Goal: Task Accomplishment & Management: Use online tool/utility

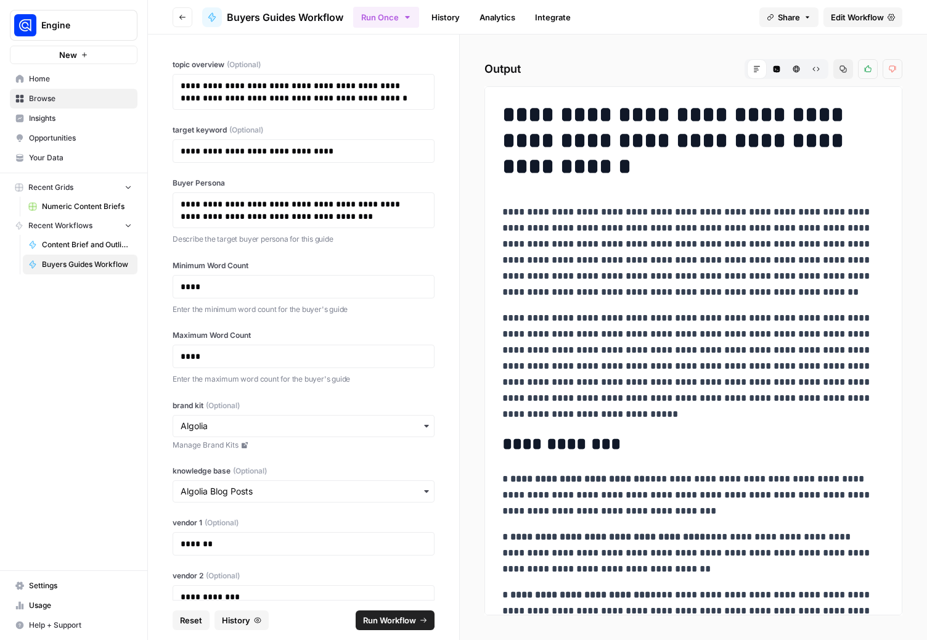
scroll to position [447, 0]
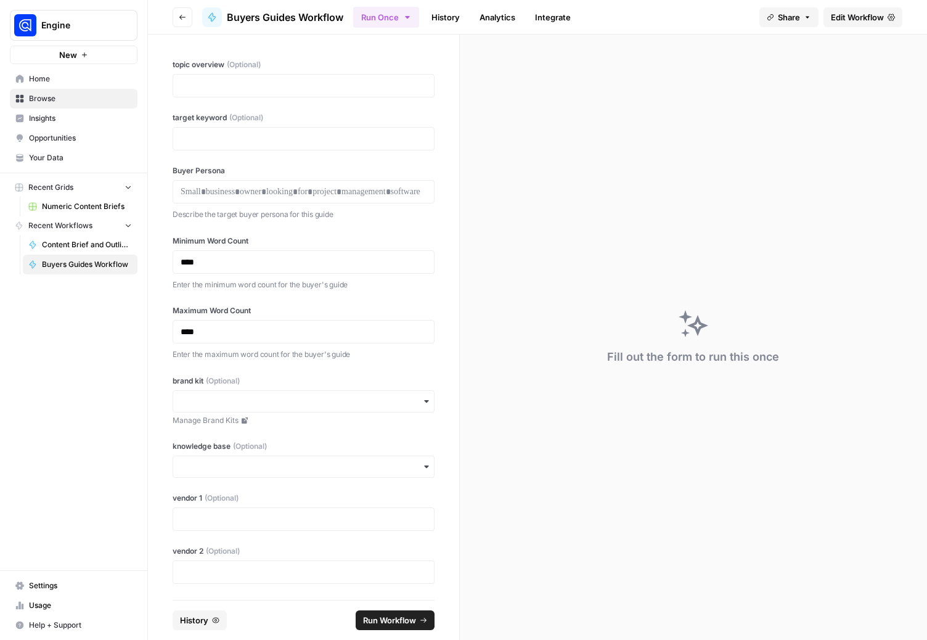
click at [40, 154] on span "Your Data" at bounding box center [80, 157] width 103 height 11
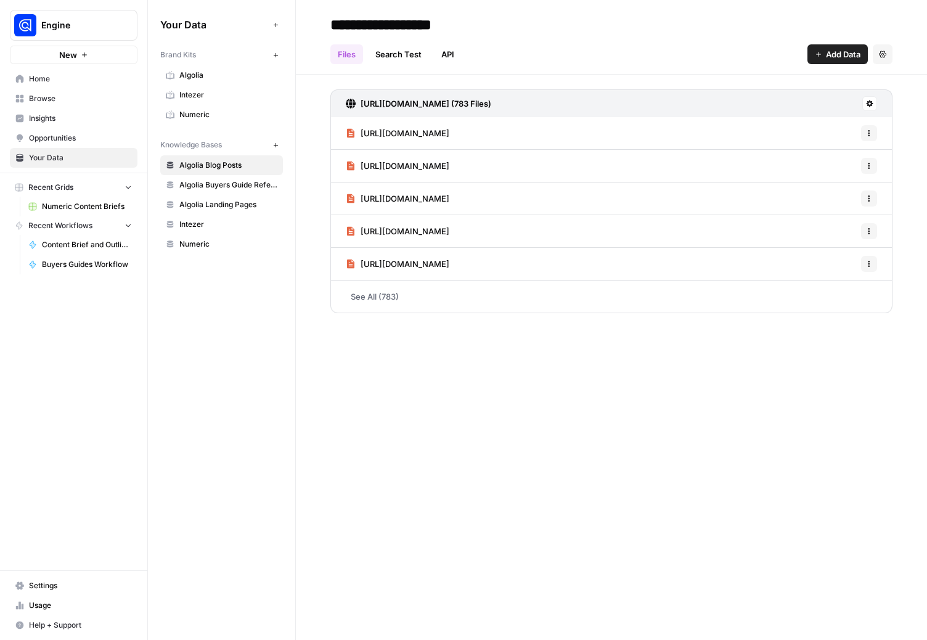
click at [197, 72] on span "Algolia" at bounding box center [228, 75] width 98 height 11
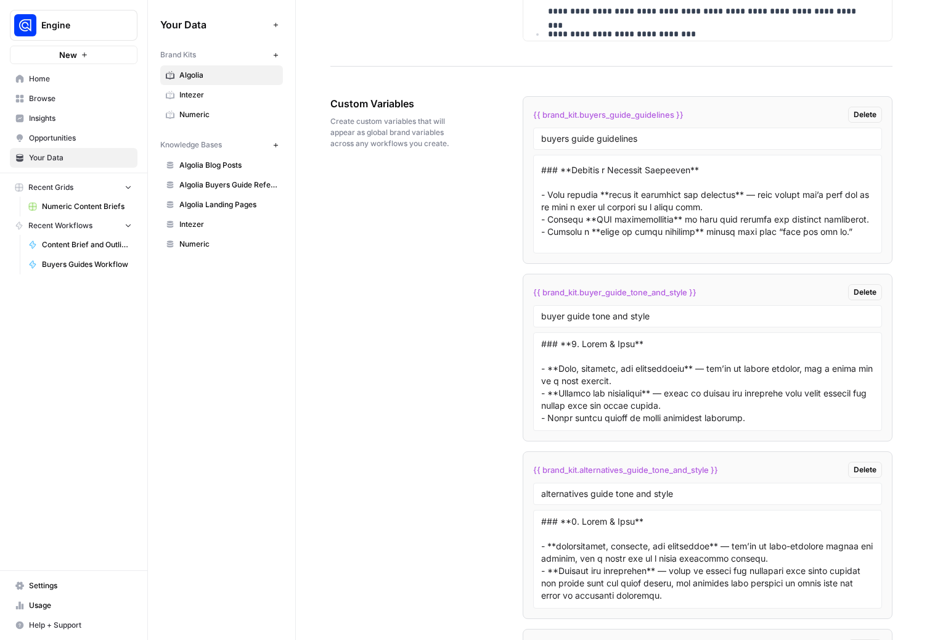
scroll to position [510, 0]
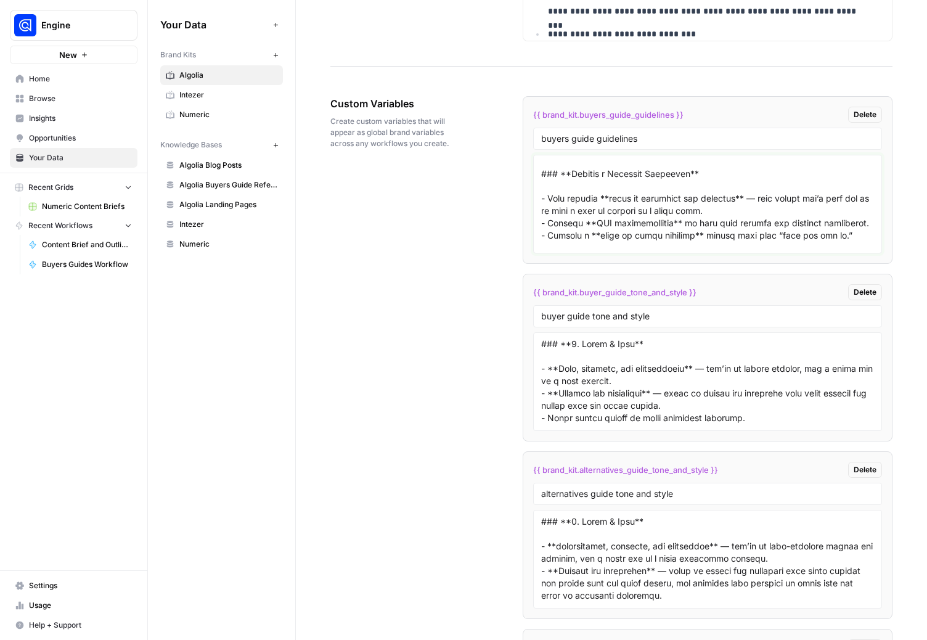
drag, startPoint x: 846, startPoint y: 235, endPoint x: 524, endPoint y: 221, distance: 322.6
click at [524, 221] on li "{{ brand_kit.buyers_guide_guidelines }} Delete buyers guide guidelines" at bounding box center [708, 180] width 370 height 168
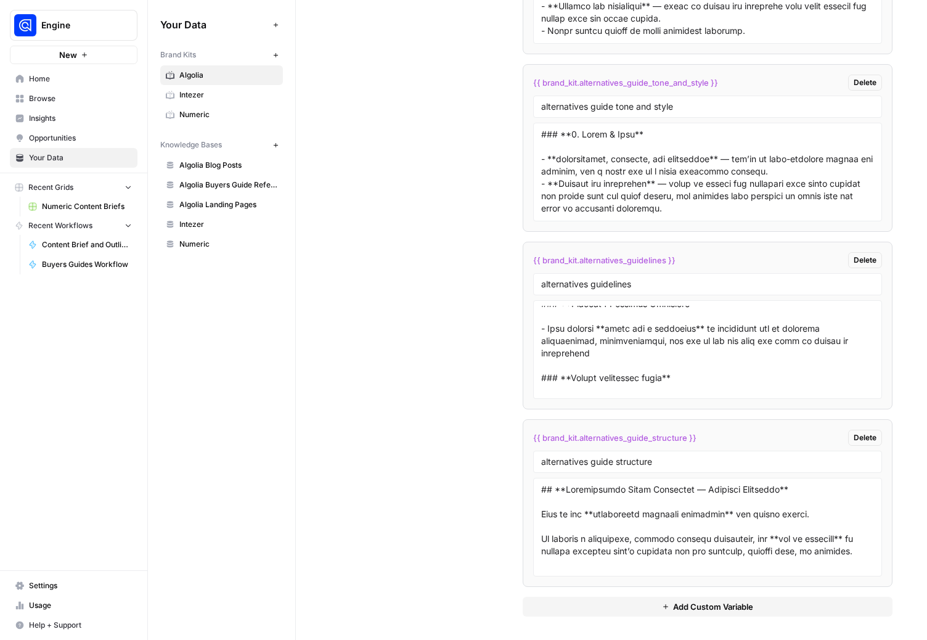
scroll to position [2600, 0]
type textarea "### **Lorem ipsu dol Sitame’c Adipis** - Elitseddoe *tem* incidid utlab etdolo …"
click at [54, 158] on span "Your Data" at bounding box center [80, 157] width 103 height 11
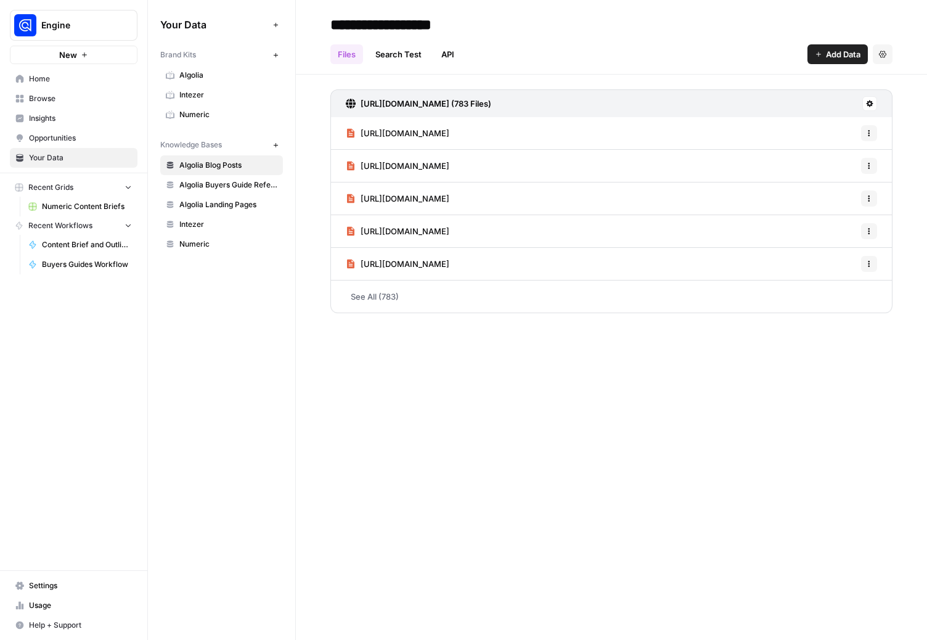
click at [65, 86] on link "Home" at bounding box center [74, 79] width 128 height 20
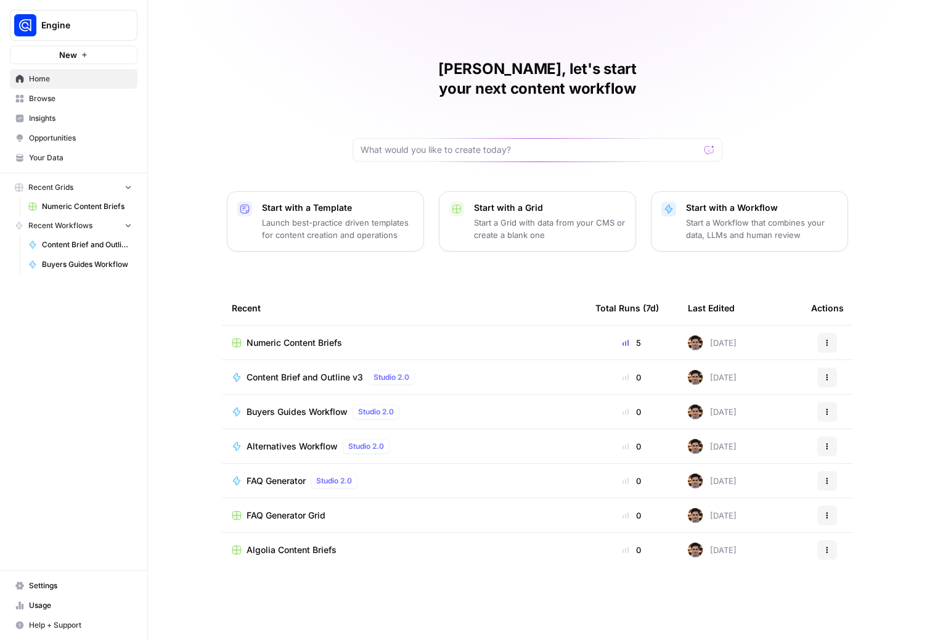
click at [290, 406] on span "Buyers Guides Workflow" at bounding box center [297, 412] width 101 height 12
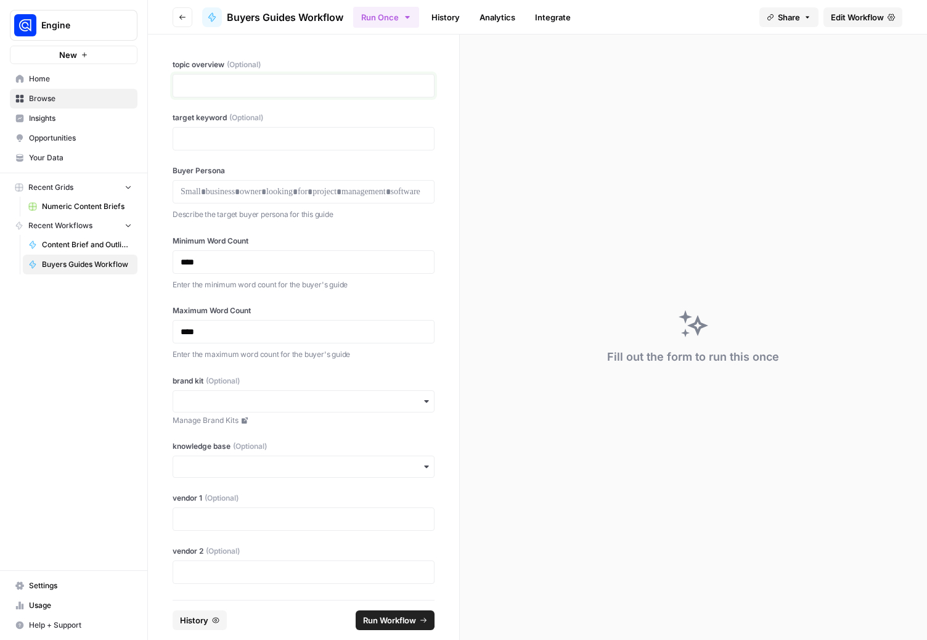
click at [226, 80] on p at bounding box center [304, 86] width 246 height 12
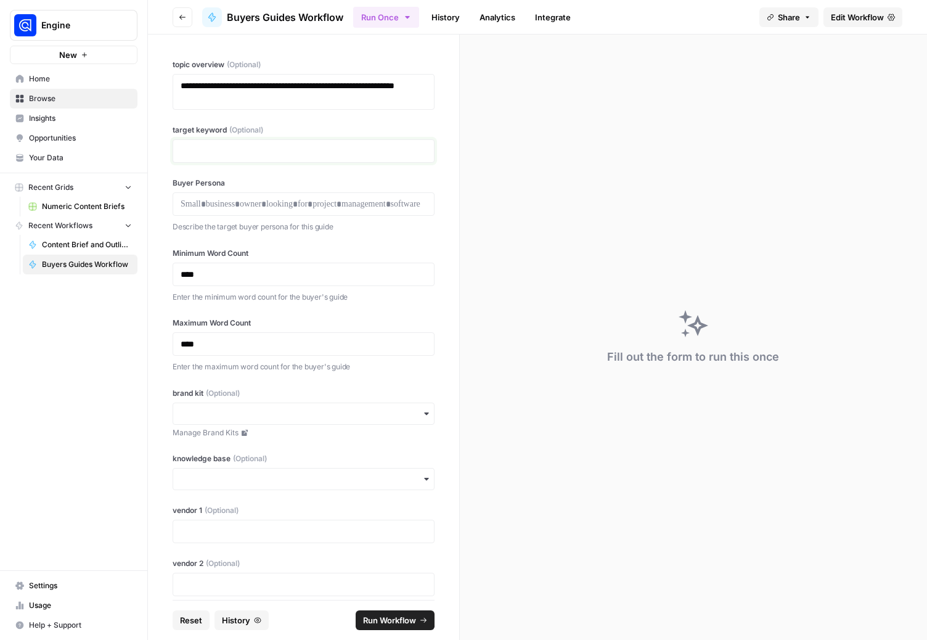
click at [224, 153] on p at bounding box center [304, 151] width 246 height 12
click at [189, 200] on p at bounding box center [304, 204] width 246 height 12
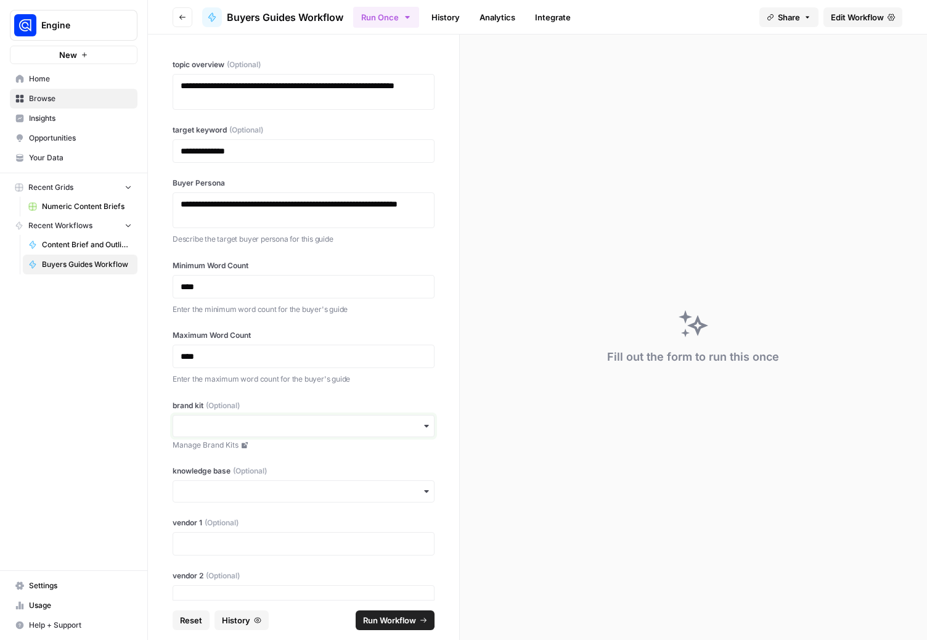
click at [199, 425] on input "brand kit (Optional)" at bounding box center [304, 426] width 246 height 12
click at [194, 499] on div "Algolia" at bounding box center [298, 505] width 251 height 23
click at [200, 493] on input "knowledge base (Optional)" at bounding box center [304, 491] width 246 height 12
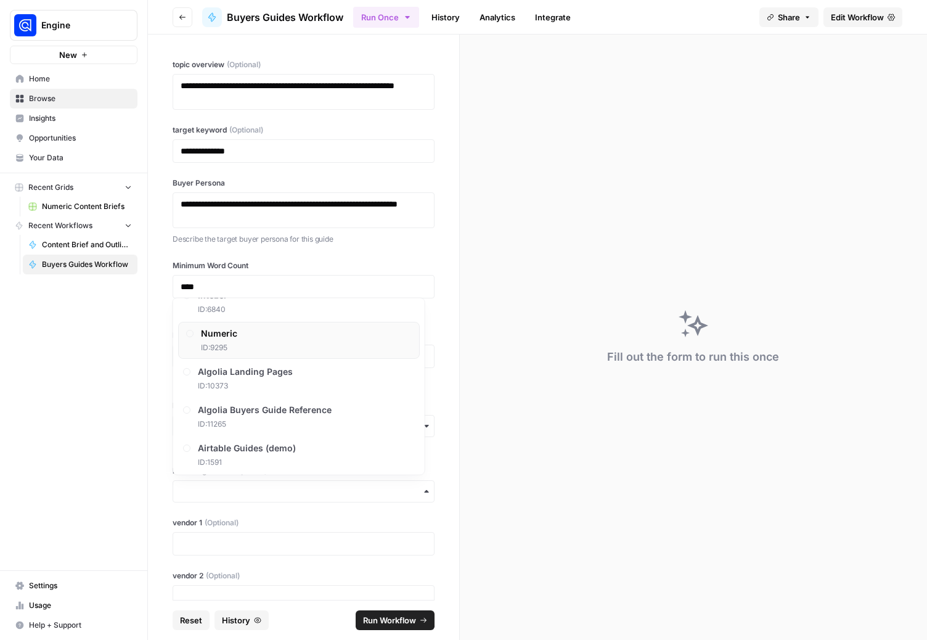
scroll to position [63, 0]
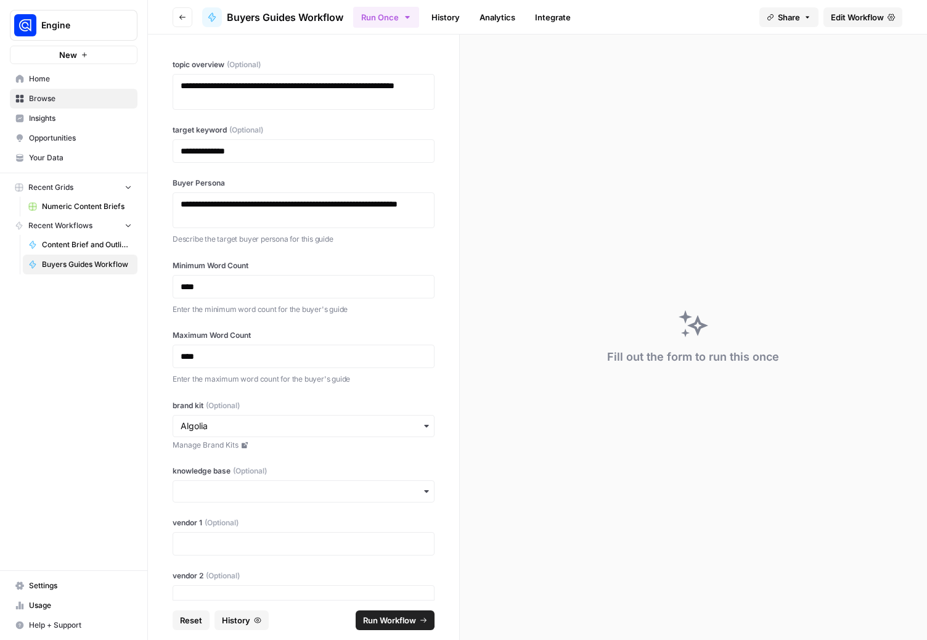
click at [163, 454] on div "**********" at bounding box center [303, 317] width 311 height 565
click at [197, 540] on p at bounding box center [304, 543] width 246 height 12
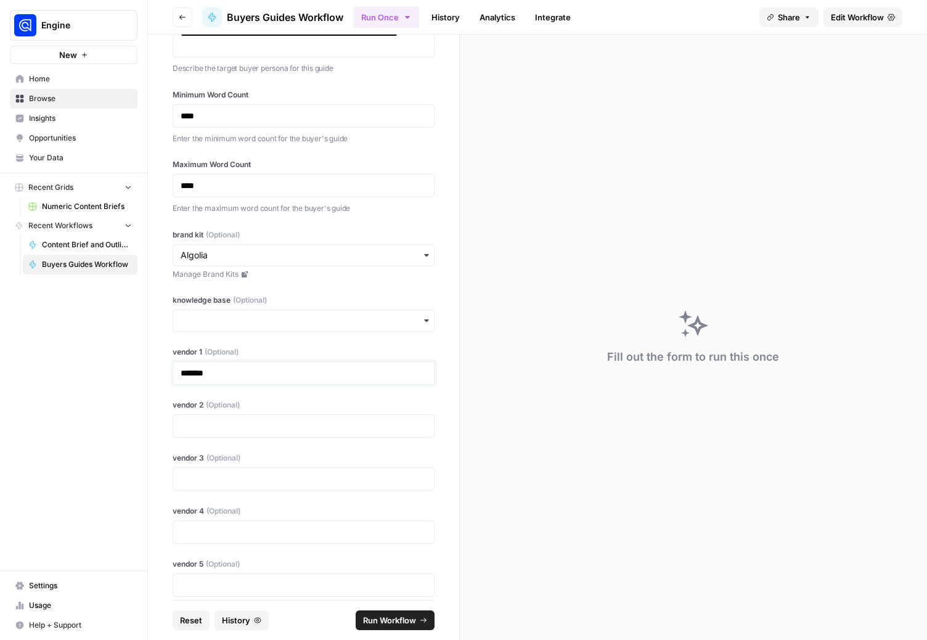
scroll to position [201, 0]
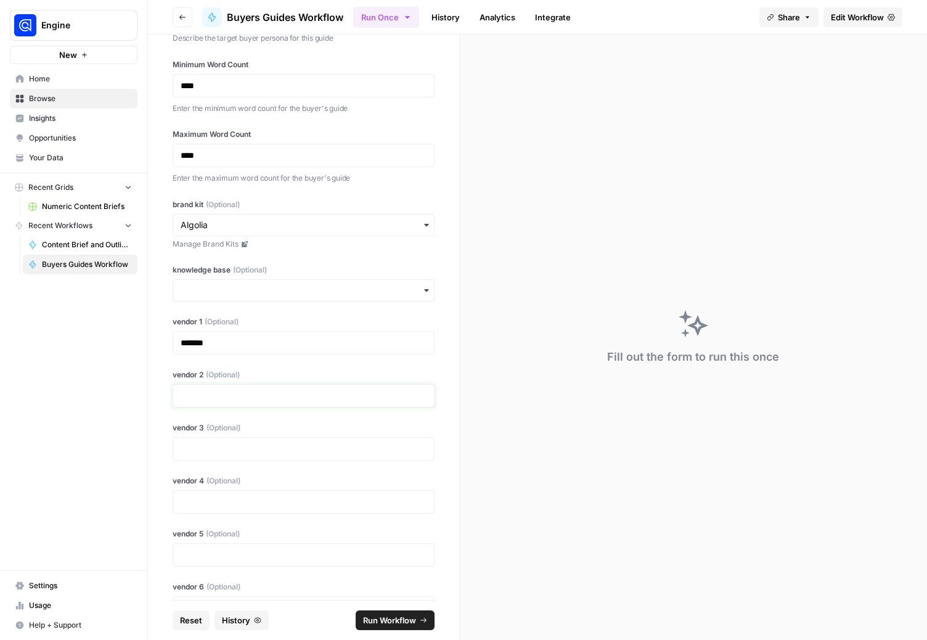
click at [219, 394] on p at bounding box center [304, 396] width 246 height 12
click at [65, 99] on span "Browse" at bounding box center [80, 98] width 103 height 11
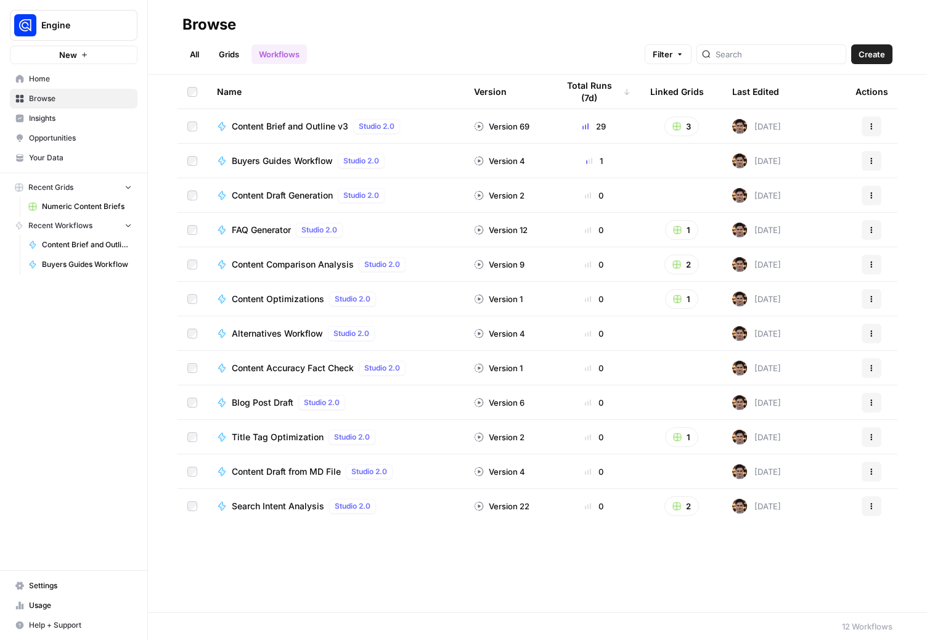
click at [286, 195] on span "Content Draft Generation" at bounding box center [282, 195] width 101 height 12
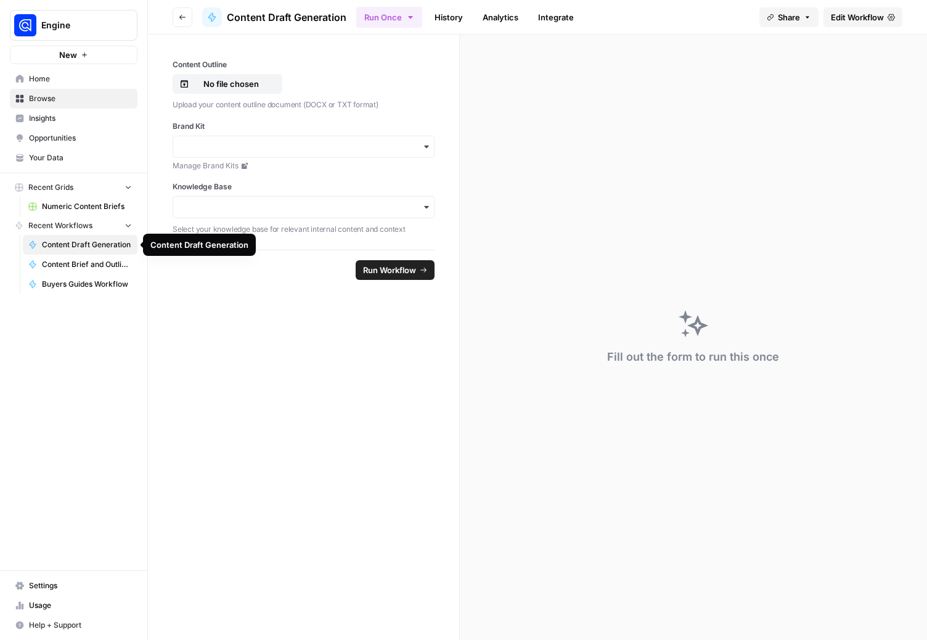
click at [70, 243] on span "Content Draft Generation" at bounding box center [87, 244] width 90 height 11
click at [79, 98] on span "Browse" at bounding box center [80, 98] width 103 height 11
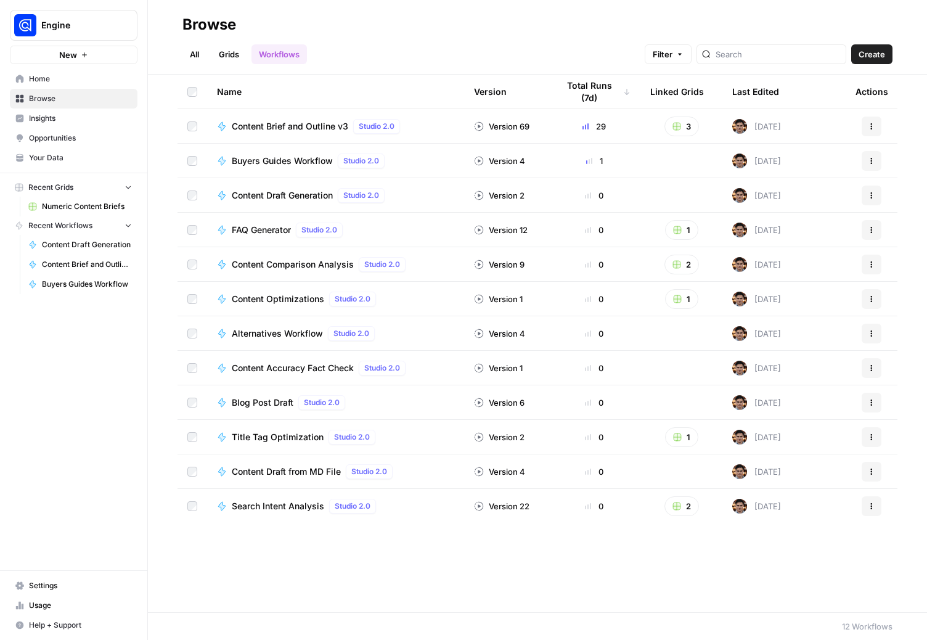
click at [259, 160] on span "Buyers Guides Workflow" at bounding box center [282, 161] width 101 height 12
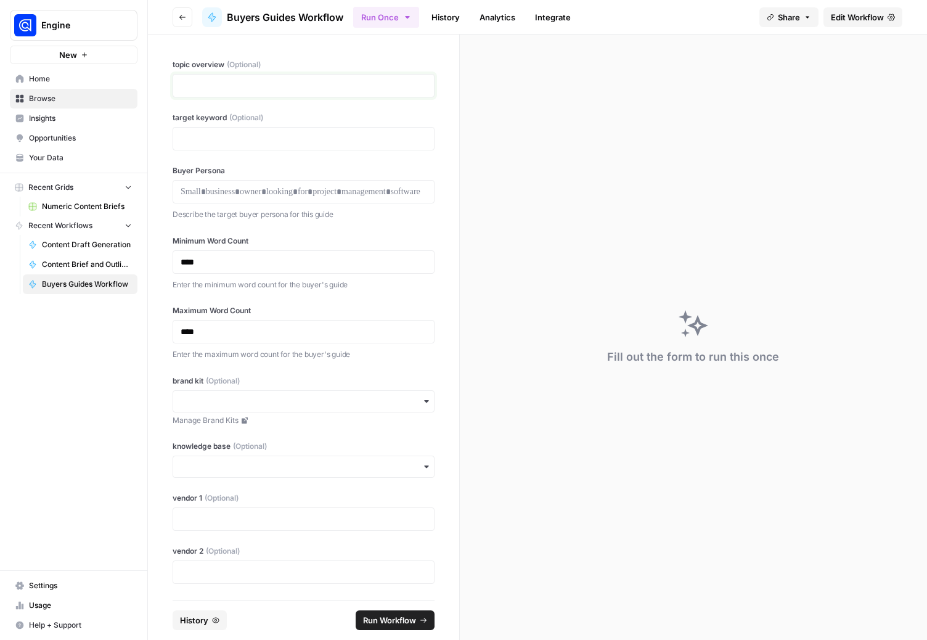
click at [224, 87] on p at bounding box center [304, 86] width 246 height 12
click at [253, 82] on p "**********" at bounding box center [299, 86] width 237 height 12
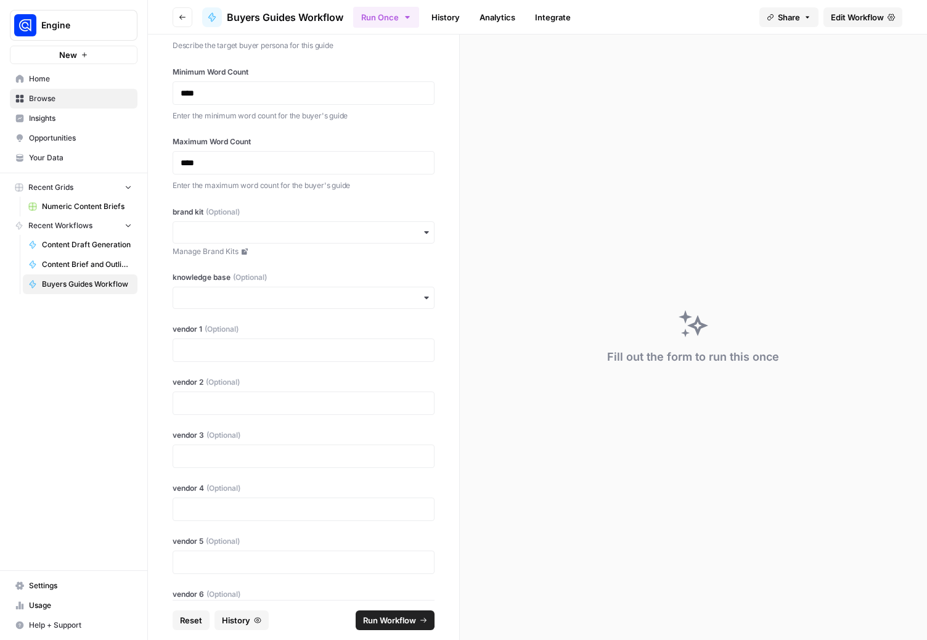
scroll to position [272, 0]
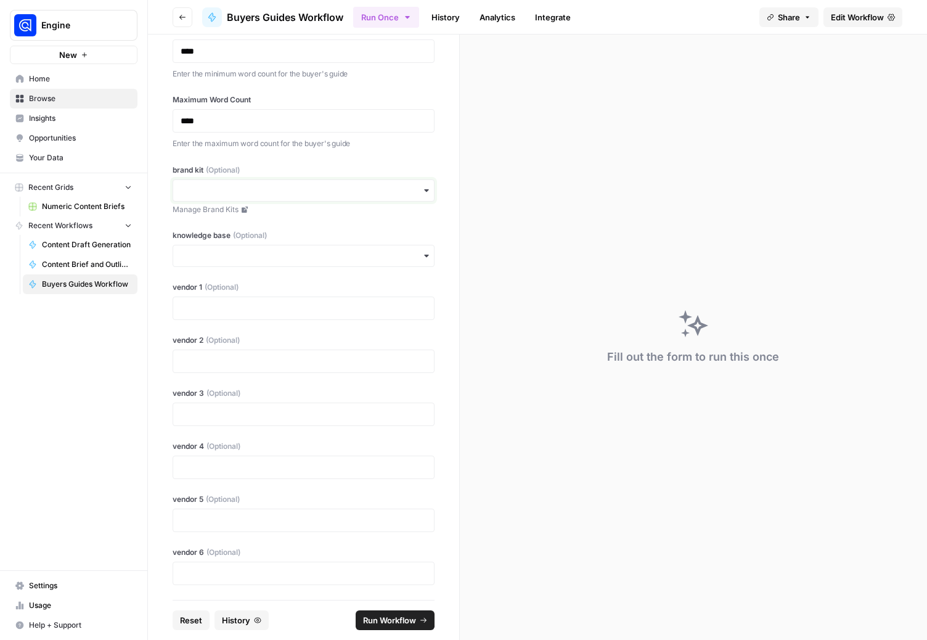
click at [210, 189] on input "brand kit (Optional)" at bounding box center [304, 190] width 246 height 12
click at [208, 269] on div "Algolia" at bounding box center [298, 270] width 251 height 23
click at [205, 306] on p at bounding box center [304, 308] width 246 height 12
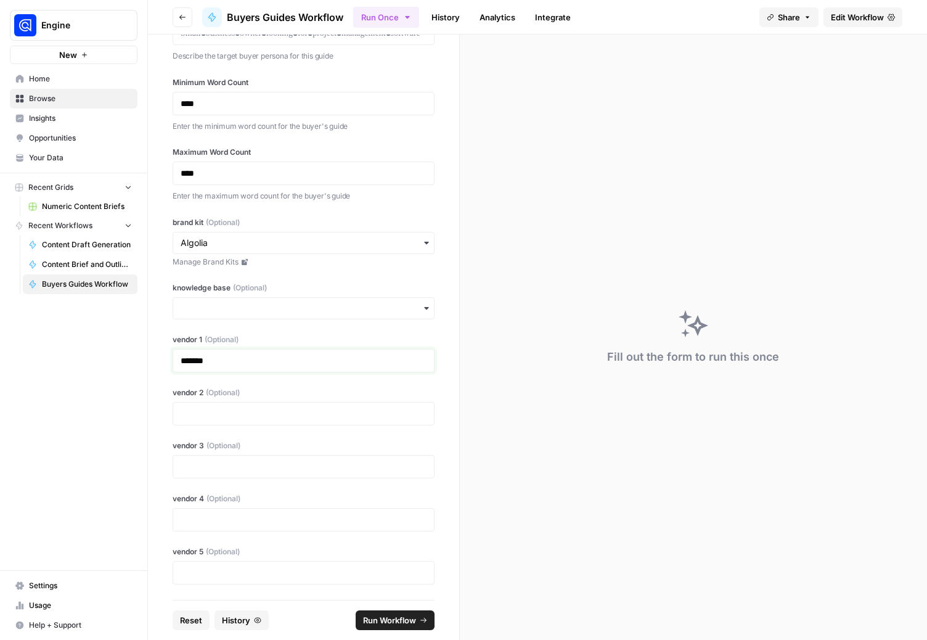
scroll to position [0, 0]
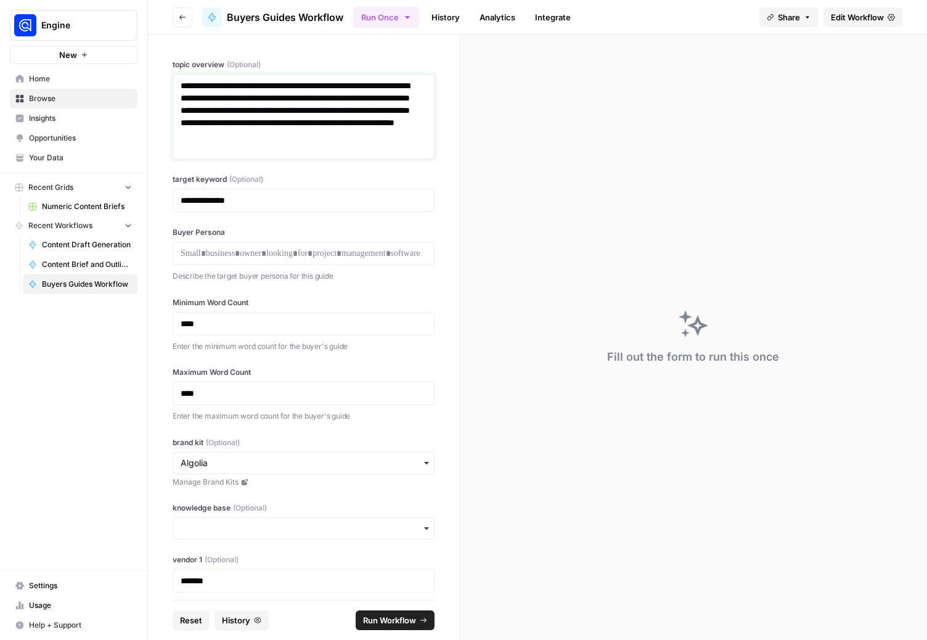
click at [293, 153] on p "**********" at bounding box center [299, 117] width 237 height 74
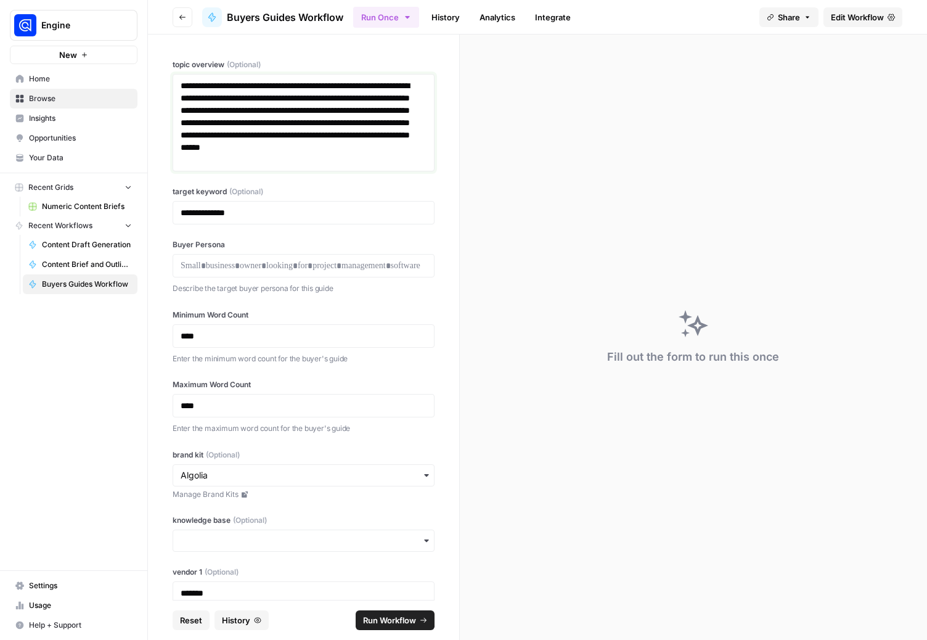
click at [269, 161] on p "**********" at bounding box center [299, 123] width 237 height 86
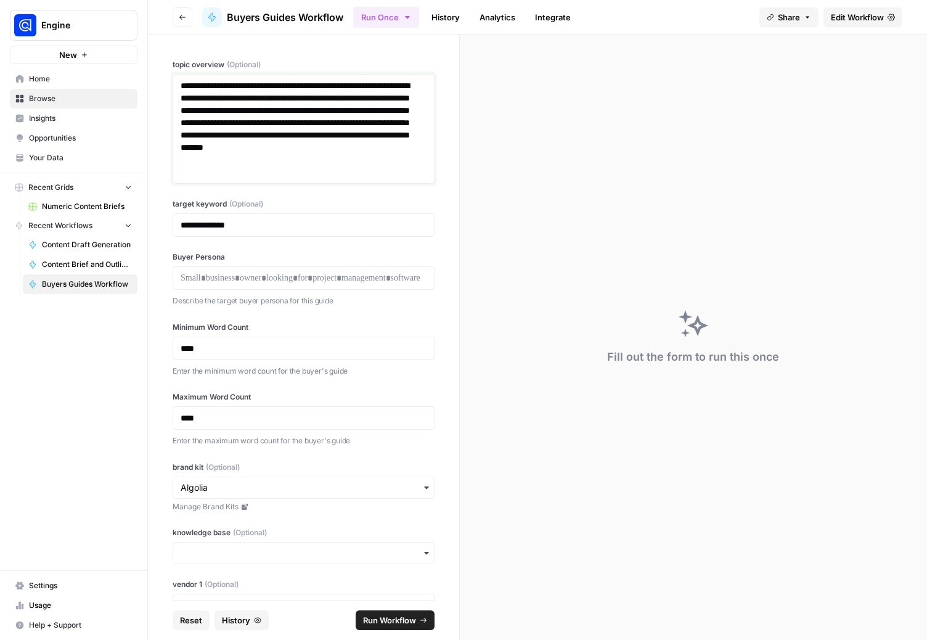
click at [288, 136] on p "**********" at bounding box center [299, 129] width 237 height 99
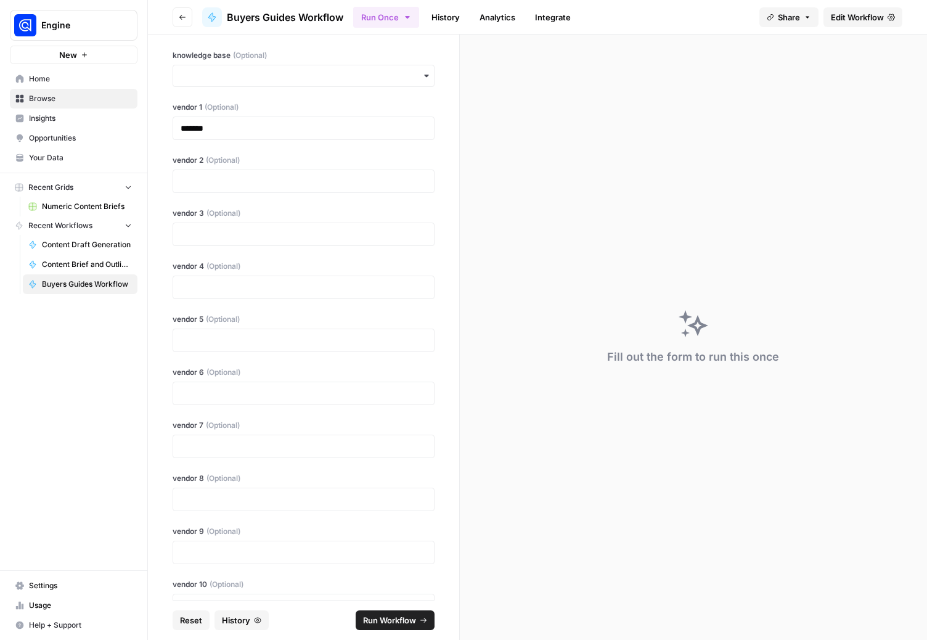
scroll to position [508, 0]
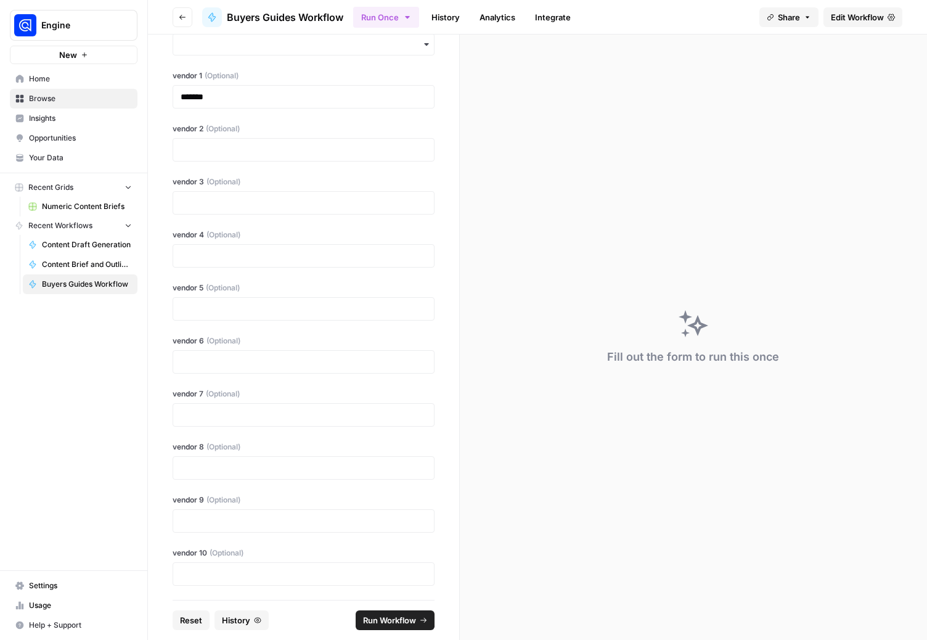
click at [398, 621] on span "Run Workflow" at bounding box center [389, 620] width 53 height 12
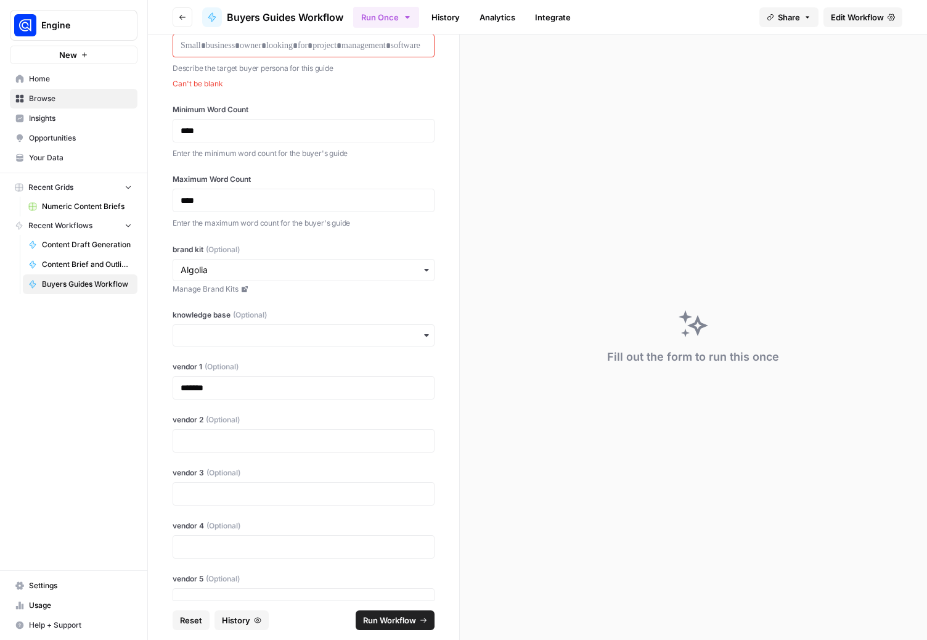
scroll to position [0, 0]
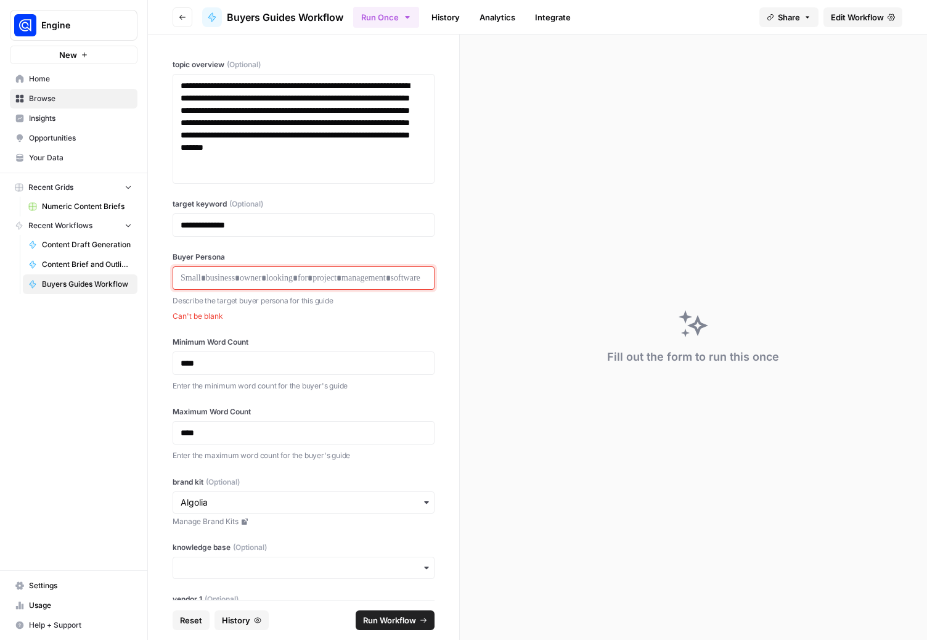
click at [264, 279] on p at bounding box center [304, 278] width 246 height 12
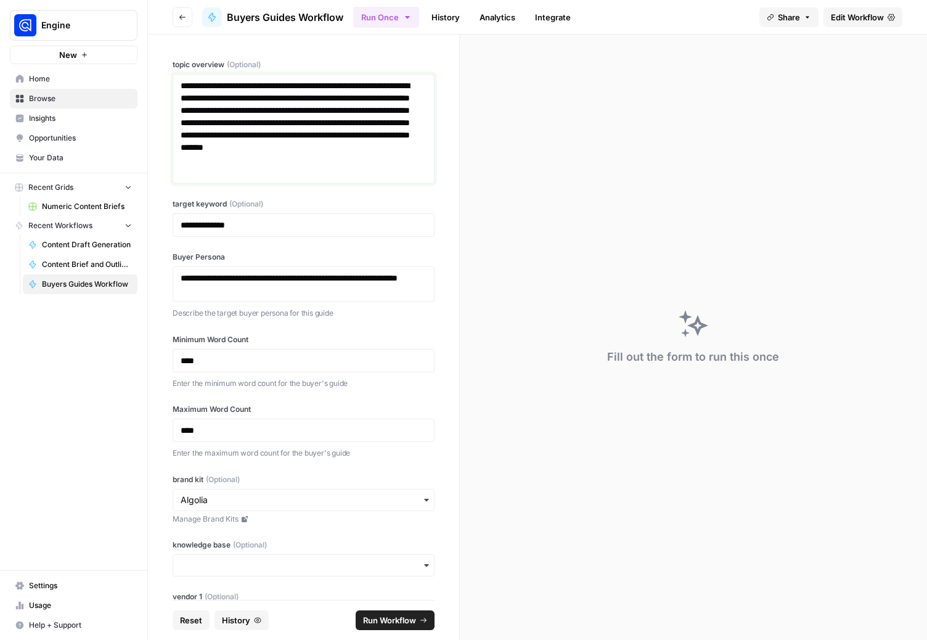
click at [245, 171] on p "**********" at bounding box center [299, 129] width 237 height 99
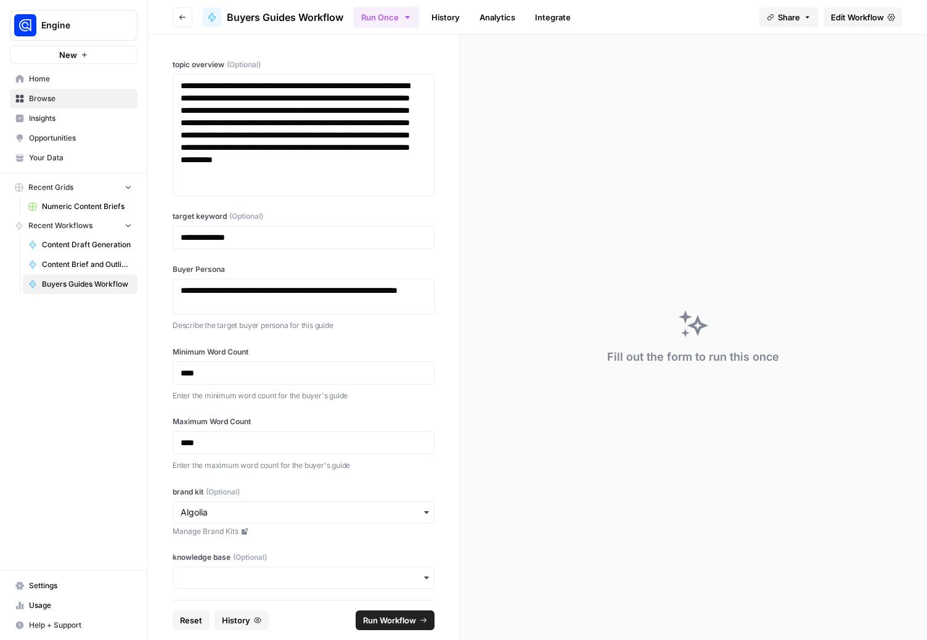
click at [392, 616] on span "Run Workflow" at bounding box center [389, 620] width 53 height 12
